Goal: Task Accomplishment & Management: Manage account settings

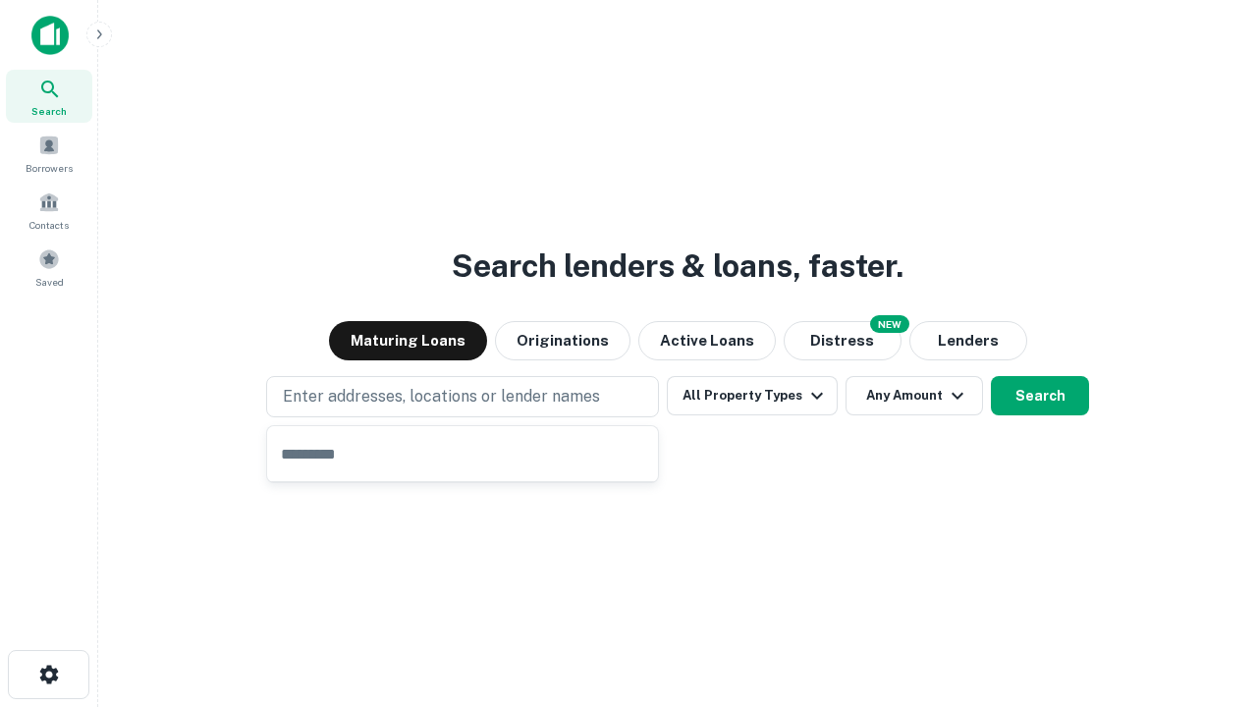
type input "**********"
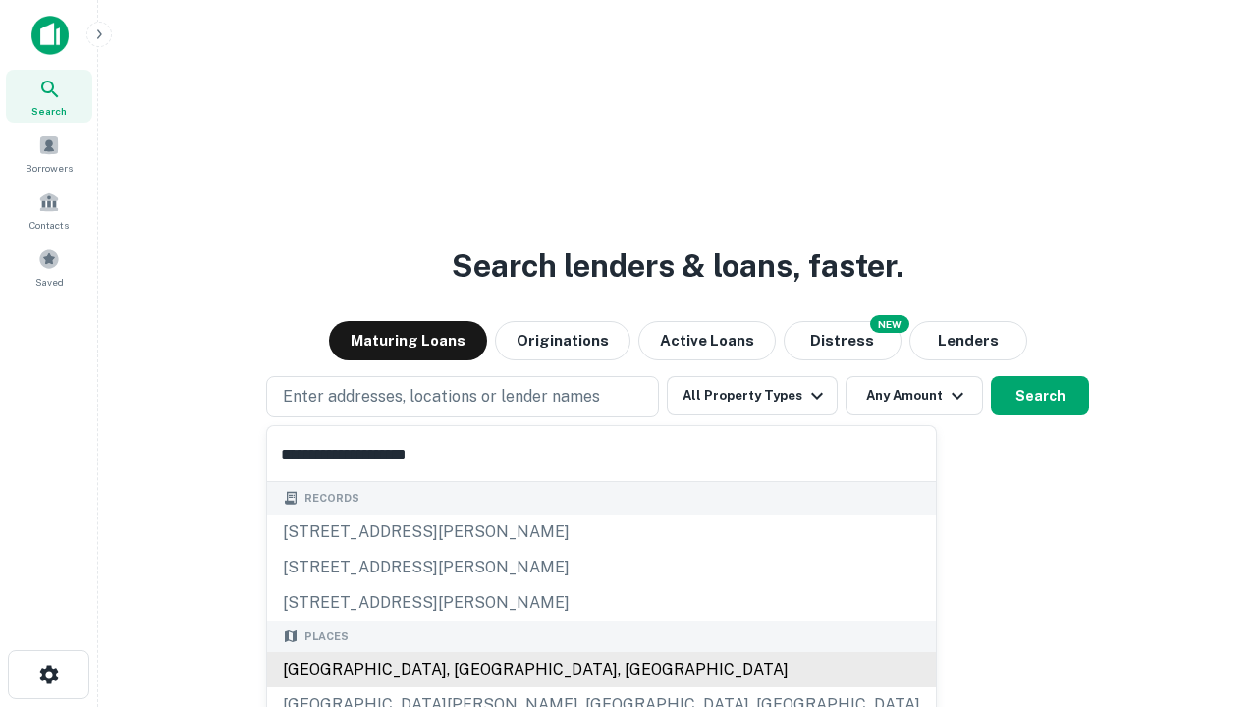
click at [470, 670] on div "[GEOGRAPHIC_DATA], [GEOGRAPHIC_DATA], [GEOGRAPHIC_DATA]" at bounding box center [601, 669] width 669 height 35
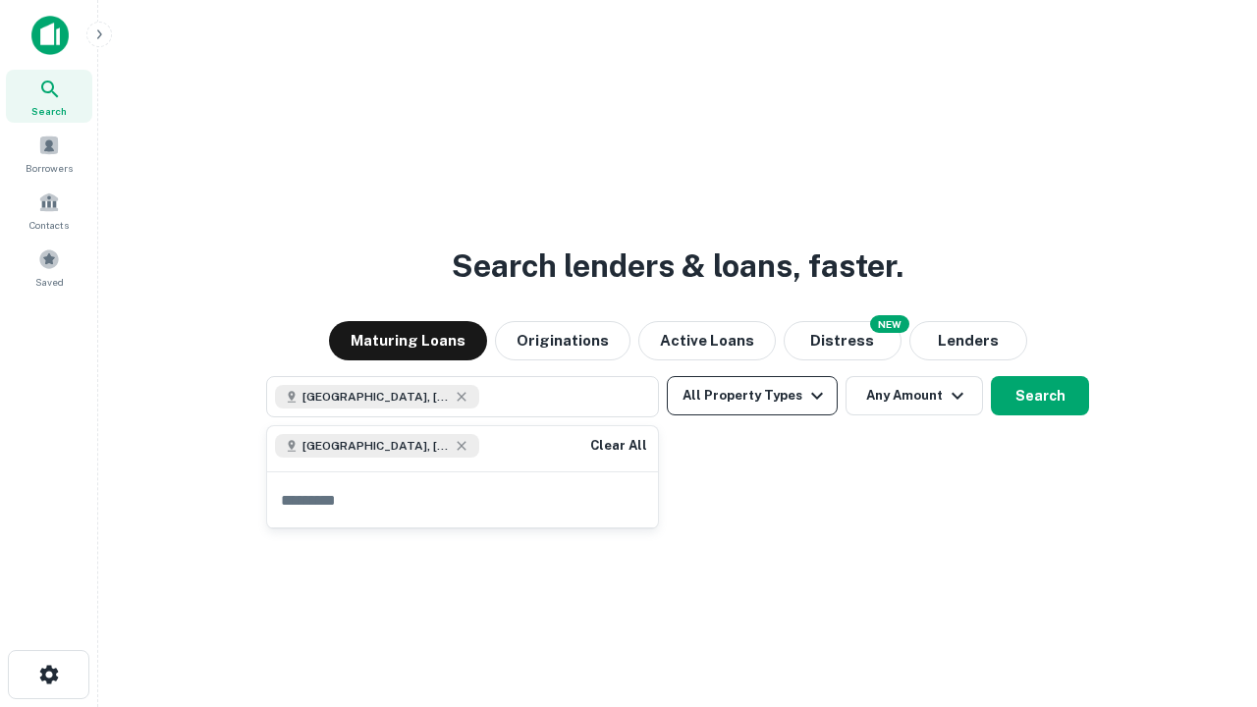
click at [752, 396] on button "All Property Types" at bounding box center [752, 395] width 171 height 39
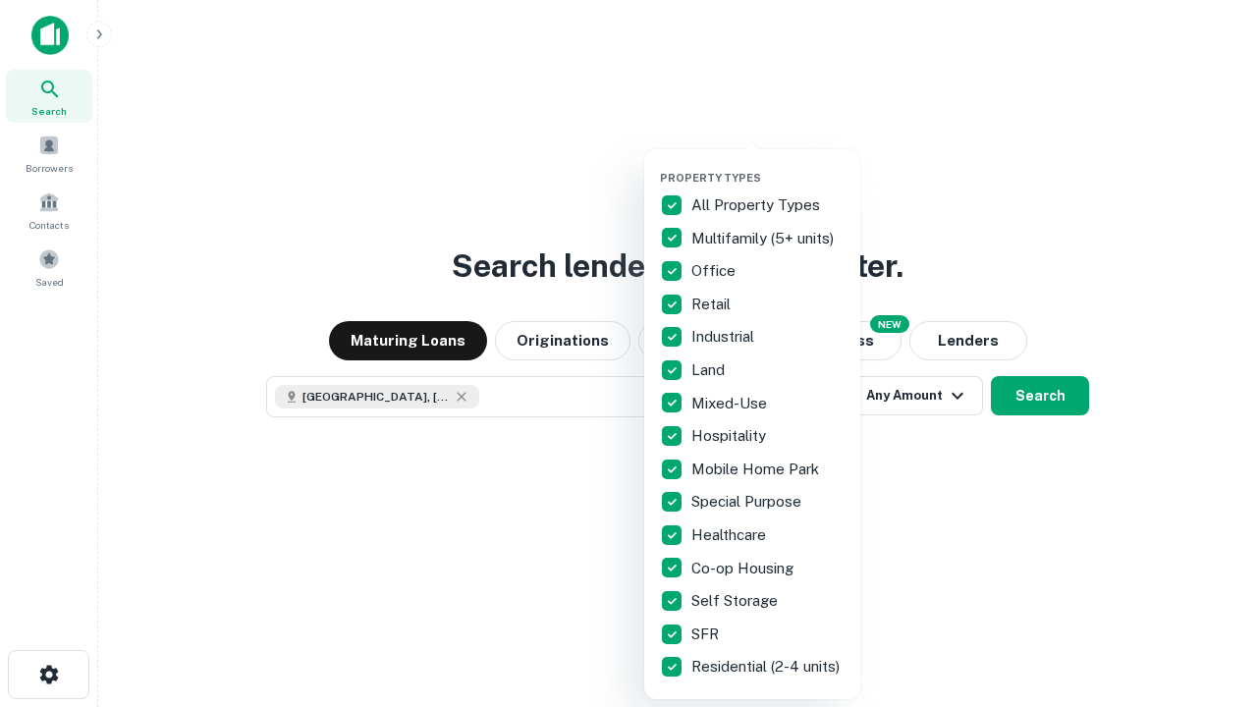
click at [768, 165] on button "button" at bounding box center [768, 165] width 216 height 1
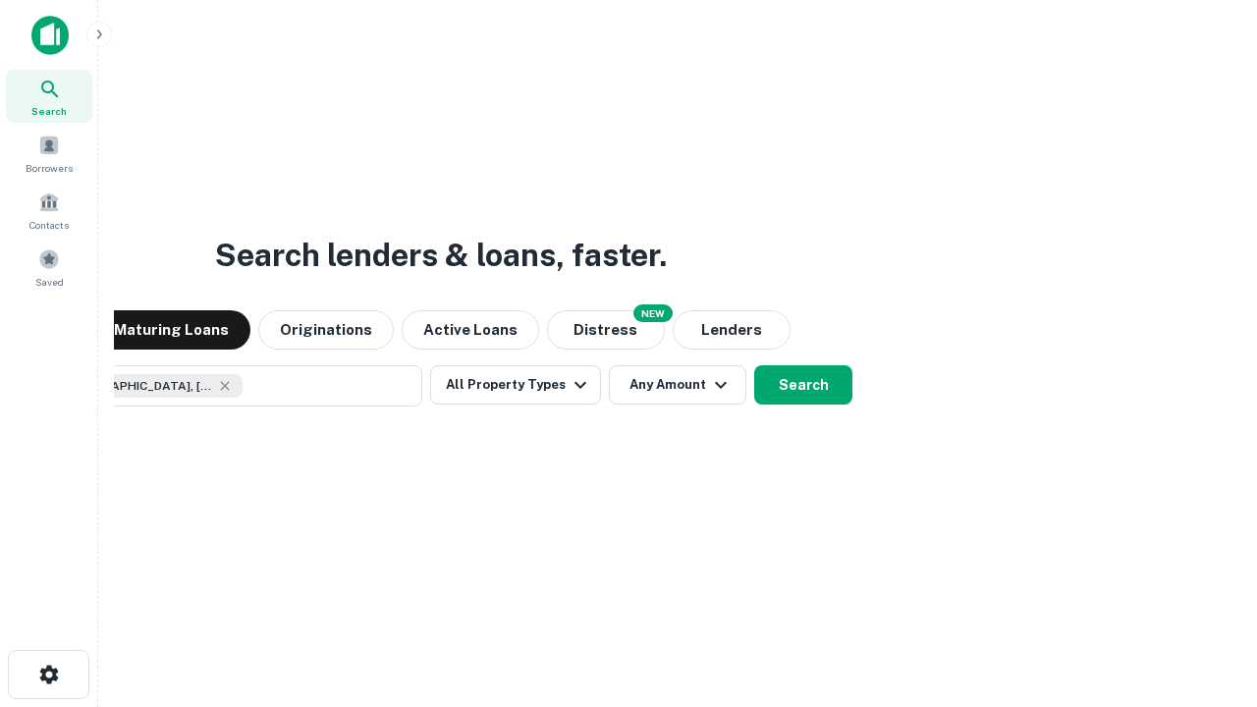
scroll to position [31, 0]
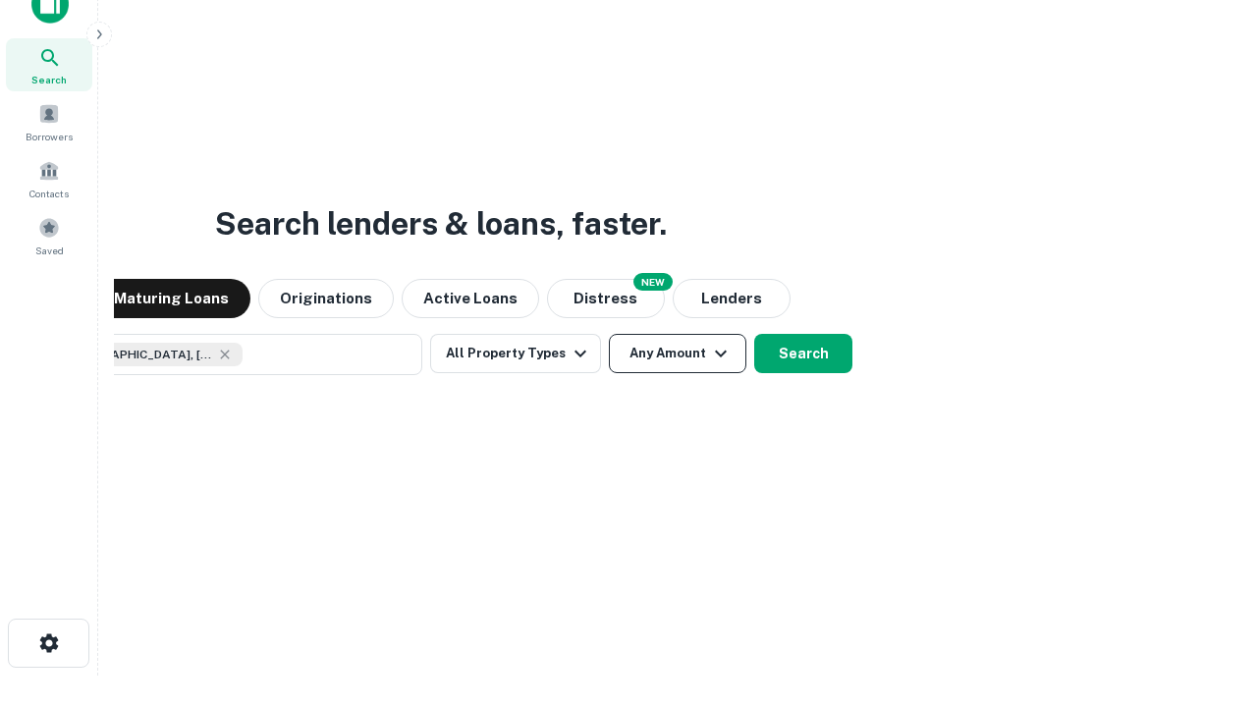
click at [609, 334] on button "Any Amount" at bounding box center [678, 353] width 138 height 39
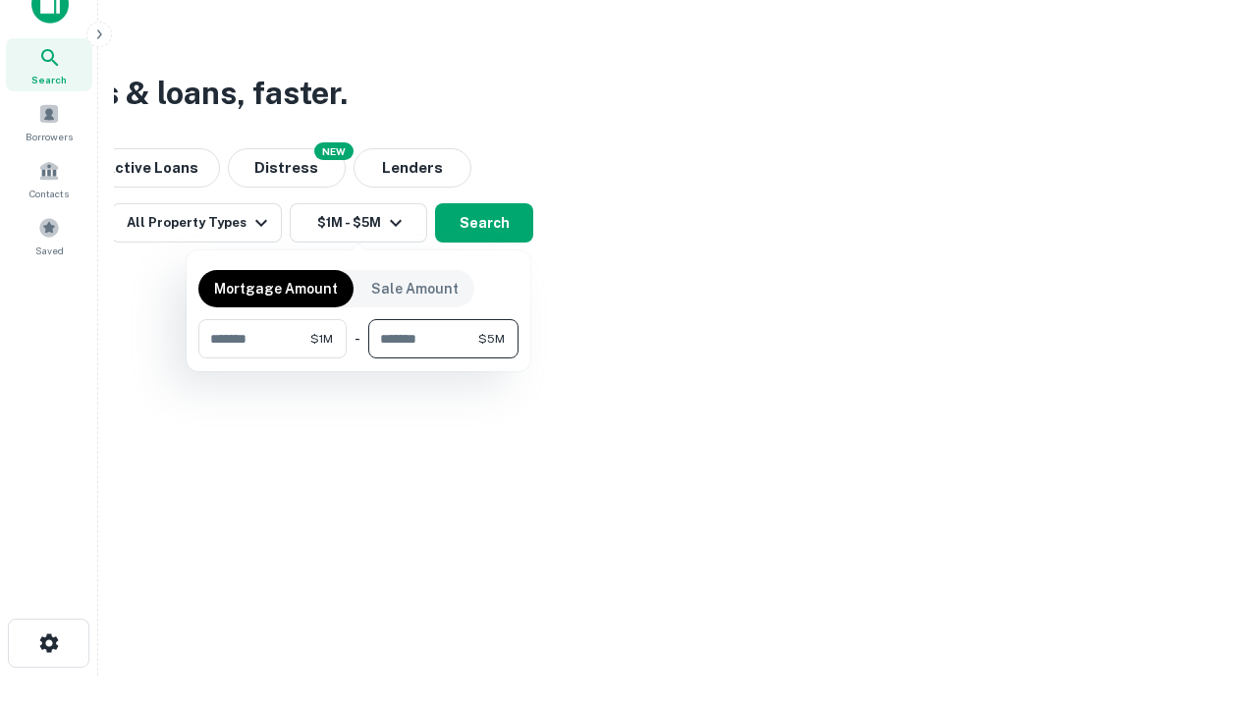
type input "*******"
click at [359, 359] on button "button" at bounding box center [358, 359] width 320 height 1
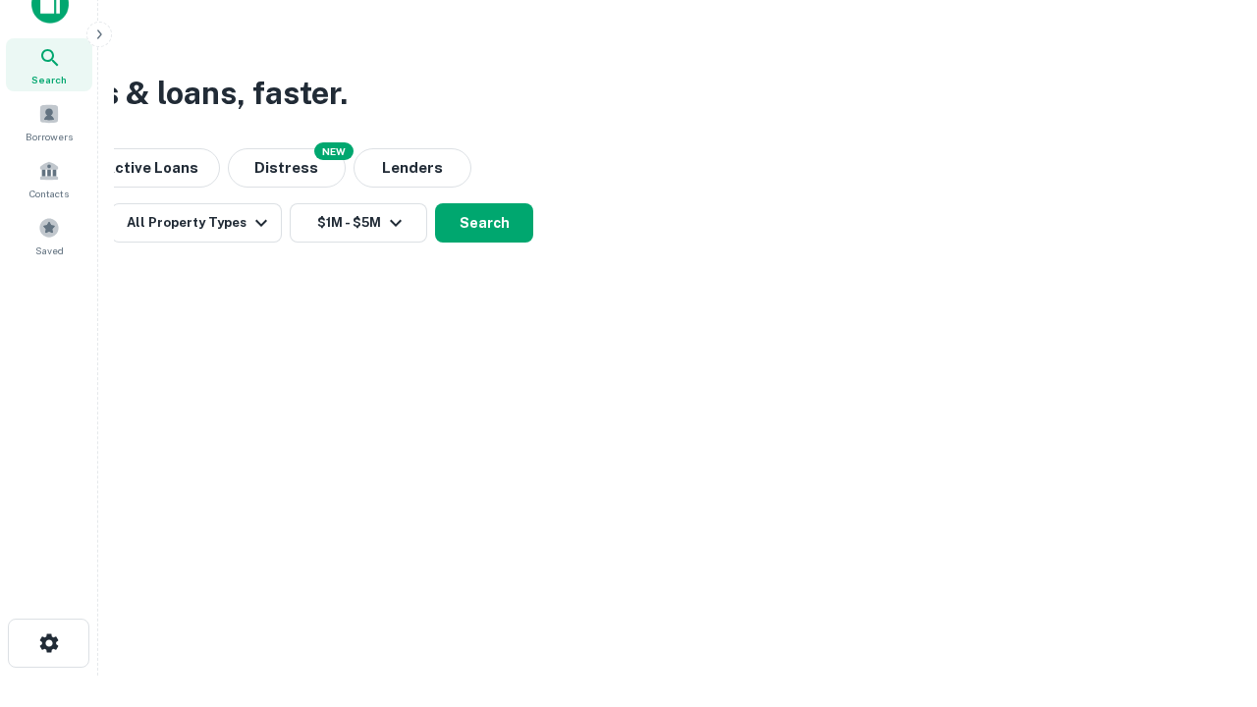
scroll to position [31, 0]
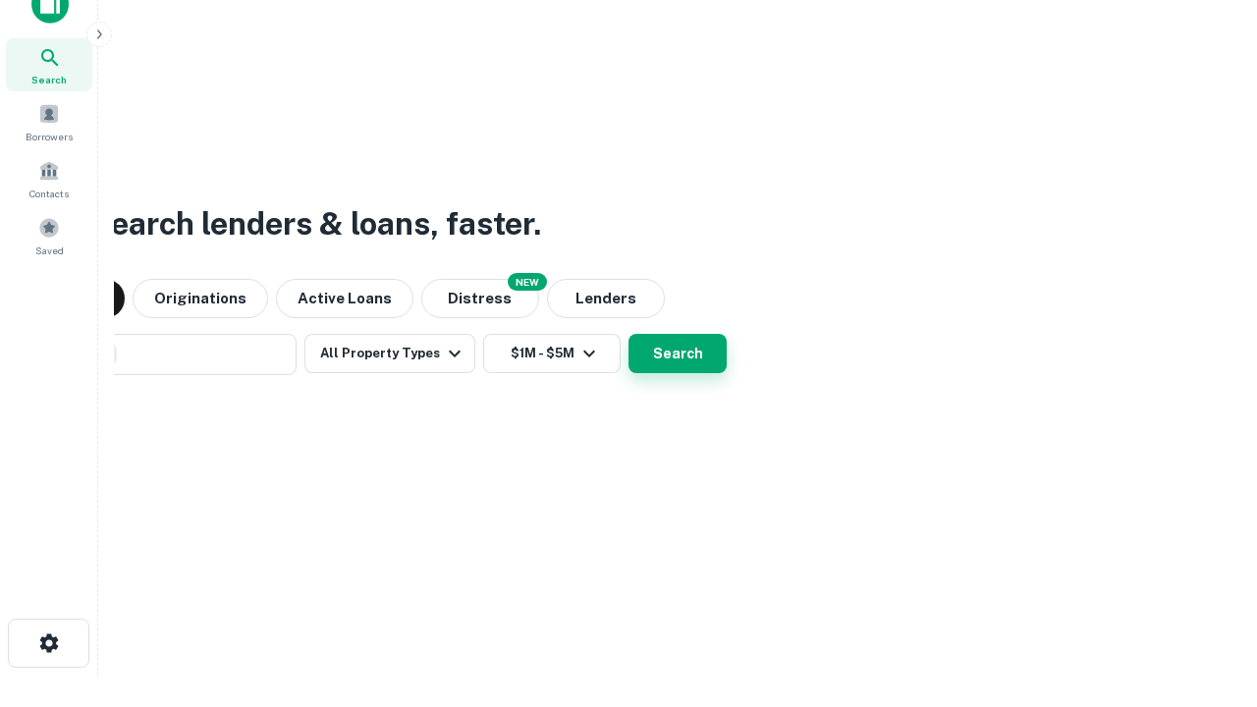
click at [629, 334] on button "Search" at bounding box center [678, 353] width 98 height 39
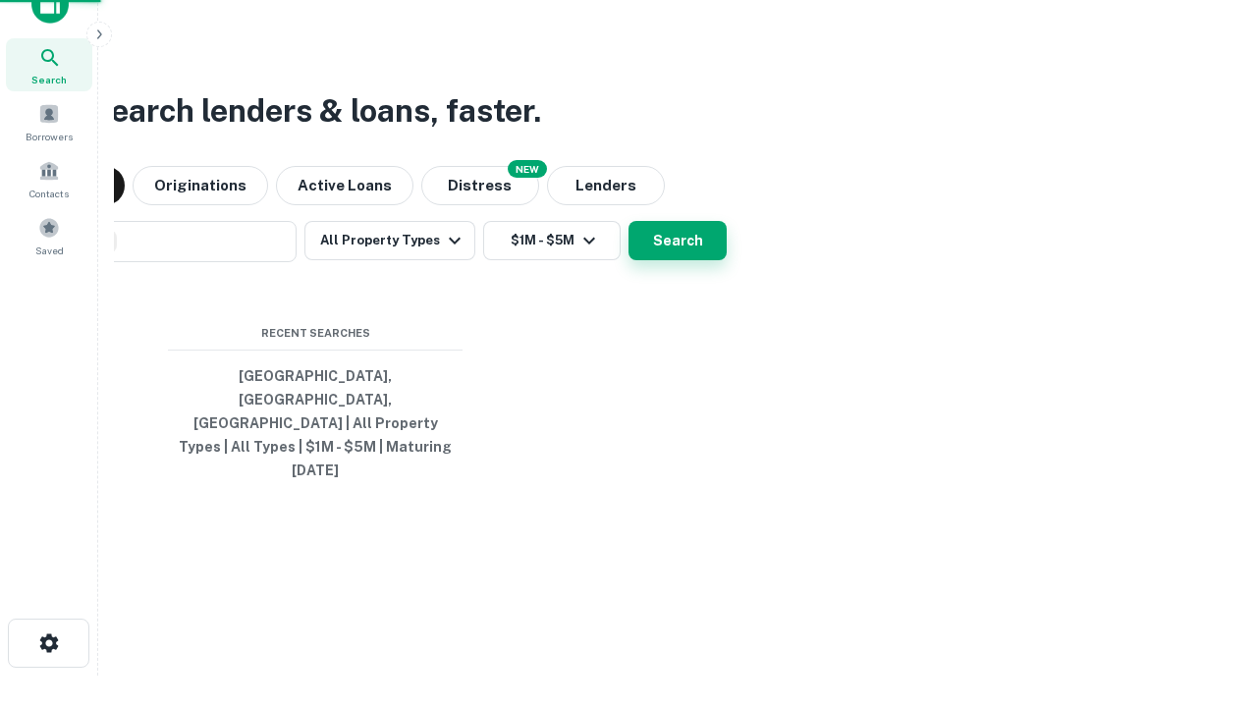
scroll to position [52, 556]
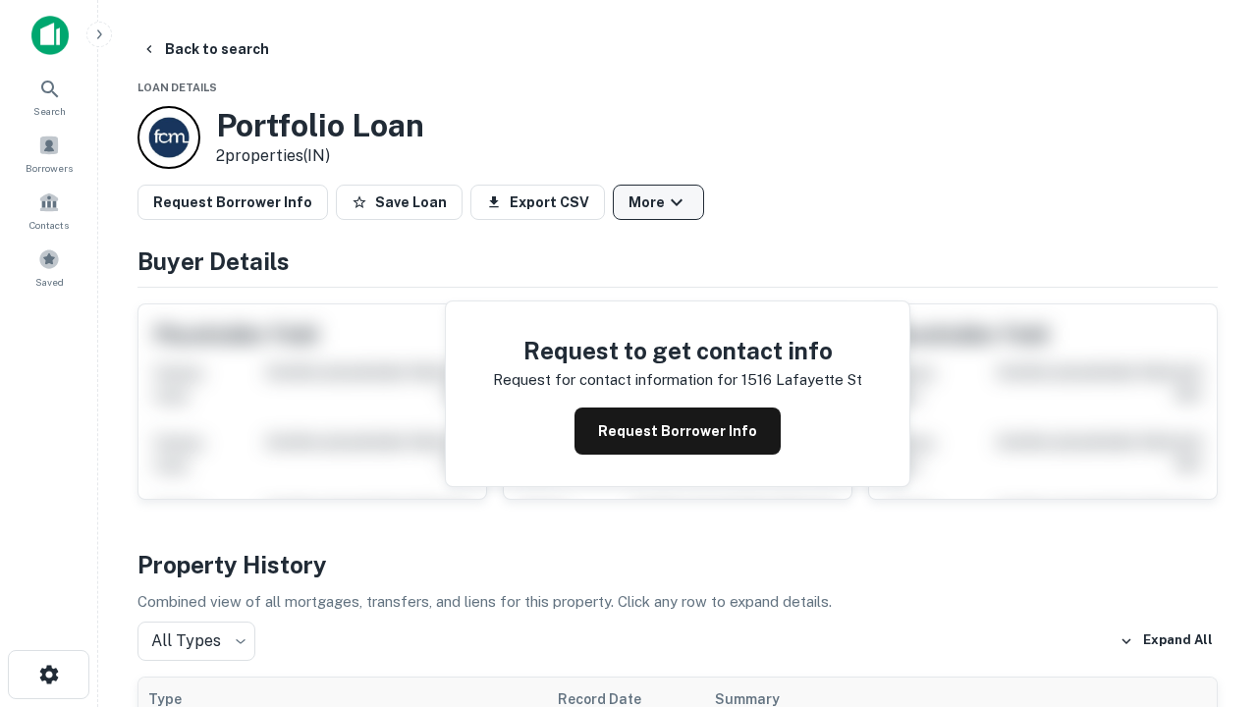
click at [658, 202] on button "More" at bounding box center [658, 202] width 91 height 35
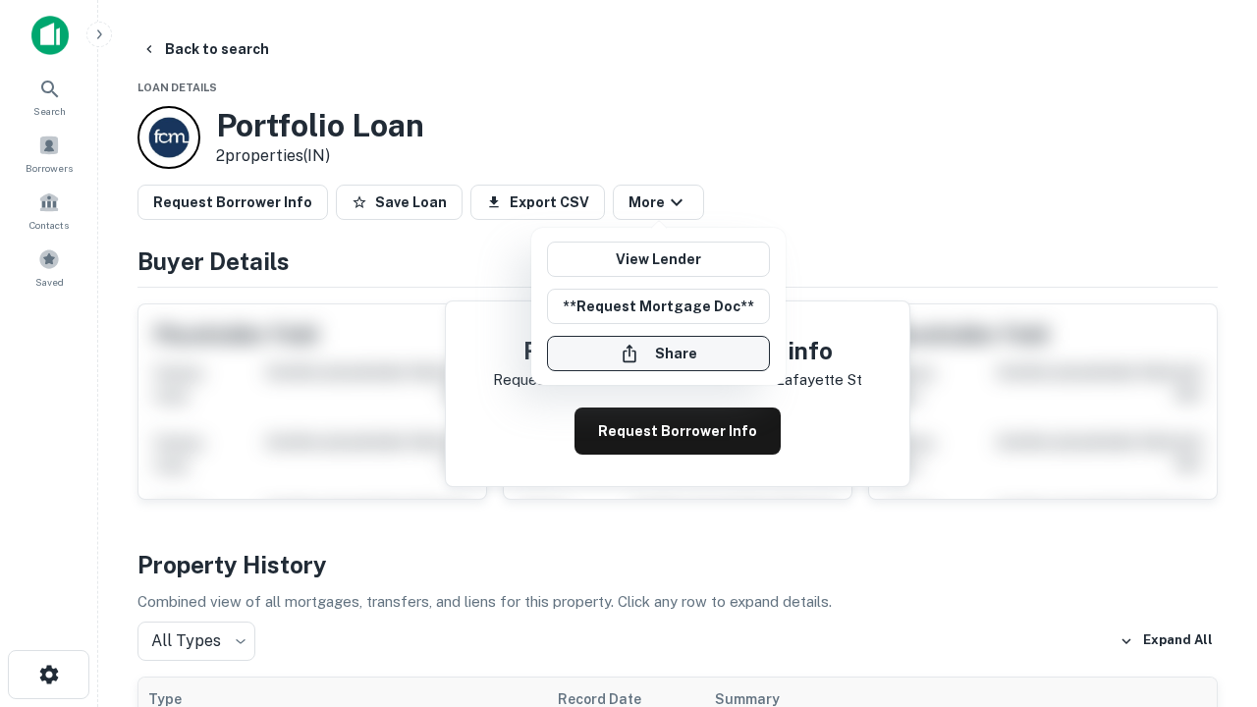
click at [658, 354] on button "Share" at bounding box center [658, 353] width 223 height 35
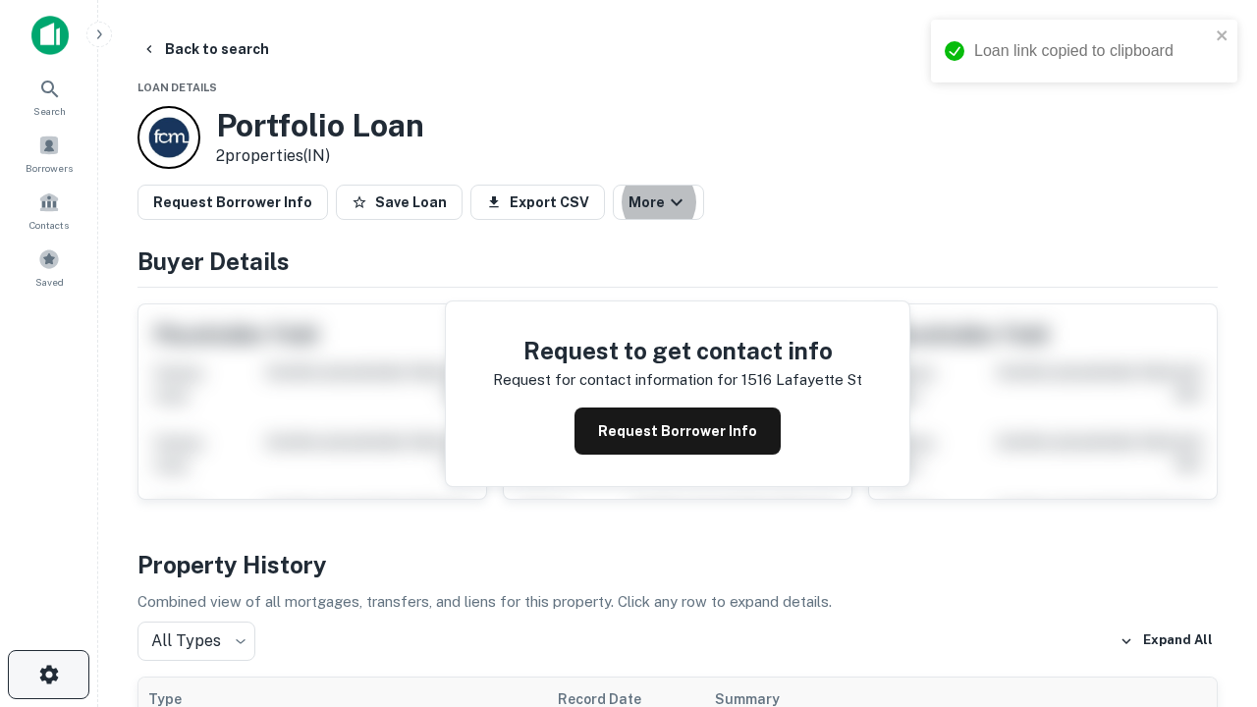
click at [48, 675] on icon "button" at bounding box center [49, 675] width 24 height 24
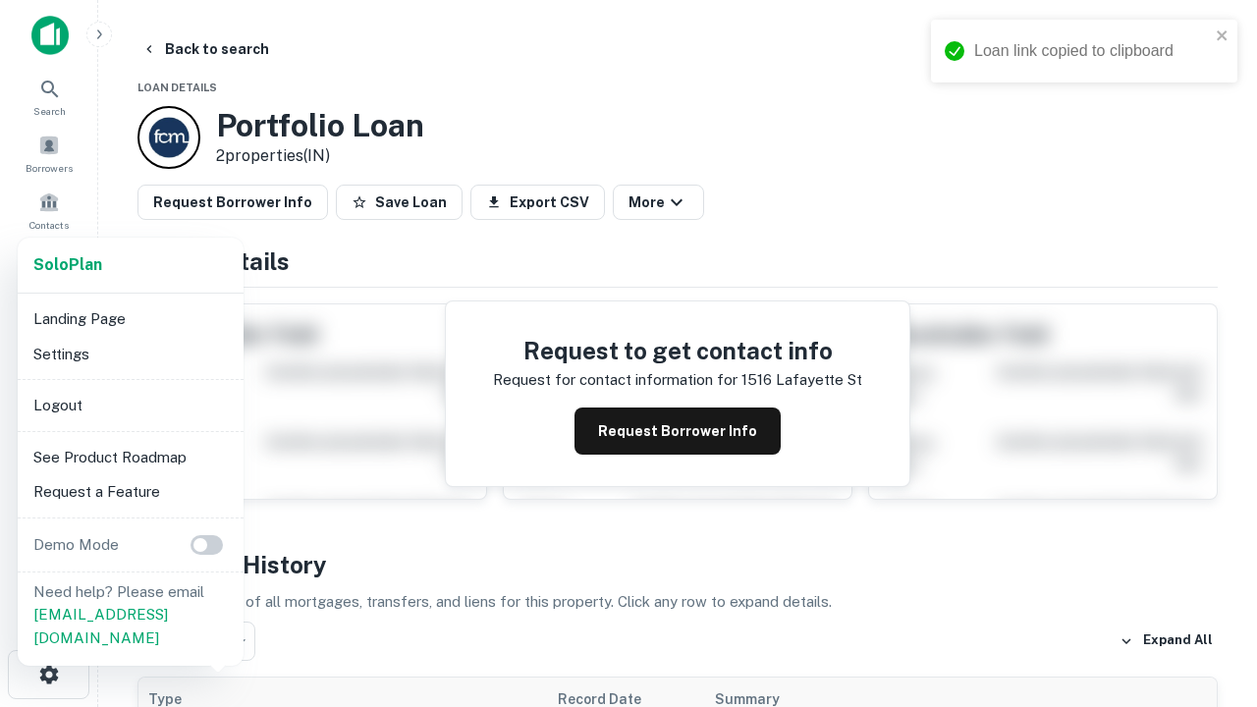
click at [130, 405] on li "Logout" at bounding box center [131, 405] width 210 height 35
